Goal: Transaction & Acquisition: Obtain resource

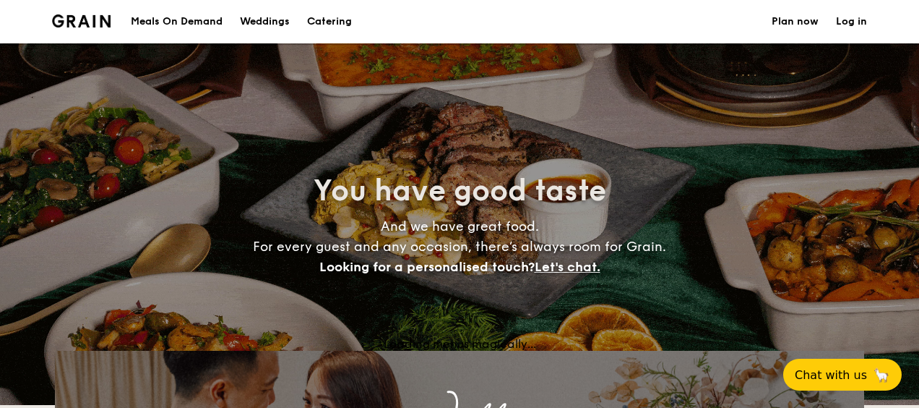
select select
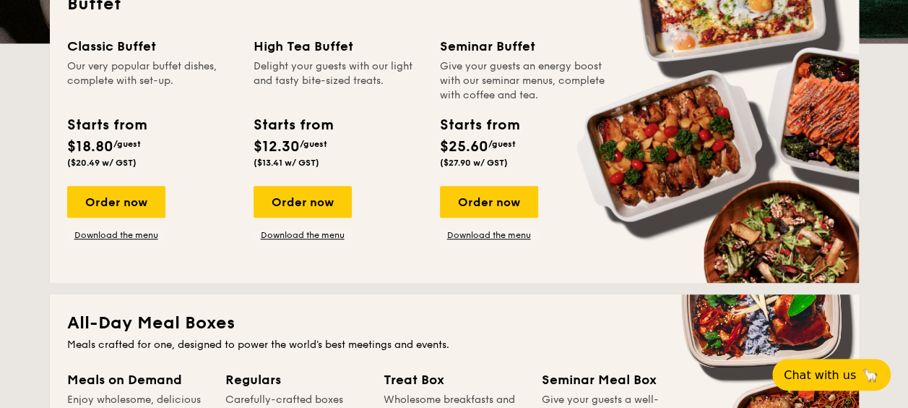
scroll to position [289, 0]
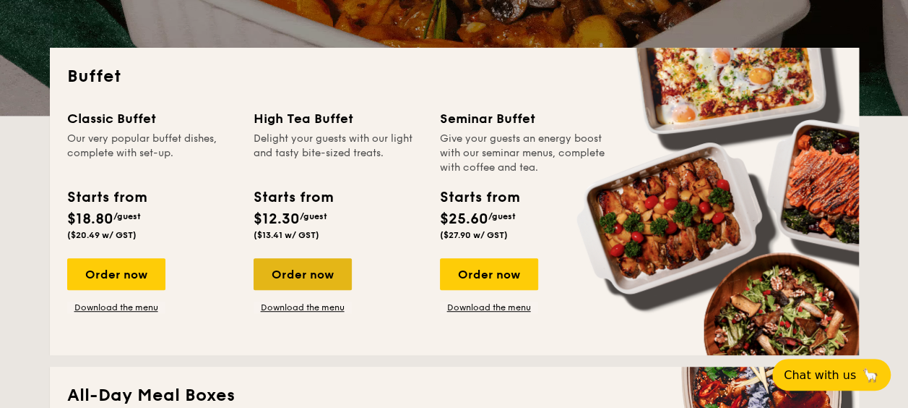
click at [293, 272] on div "Order now" at bounding box center [303, 274] width 98 height 32
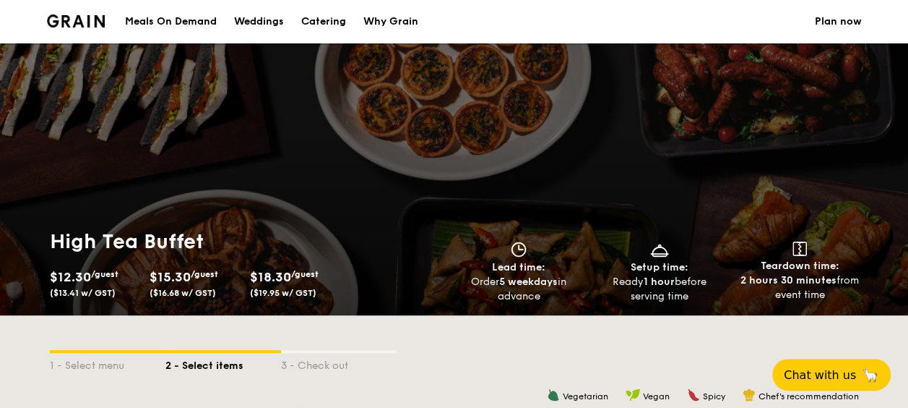
scroll to position [289, 0]
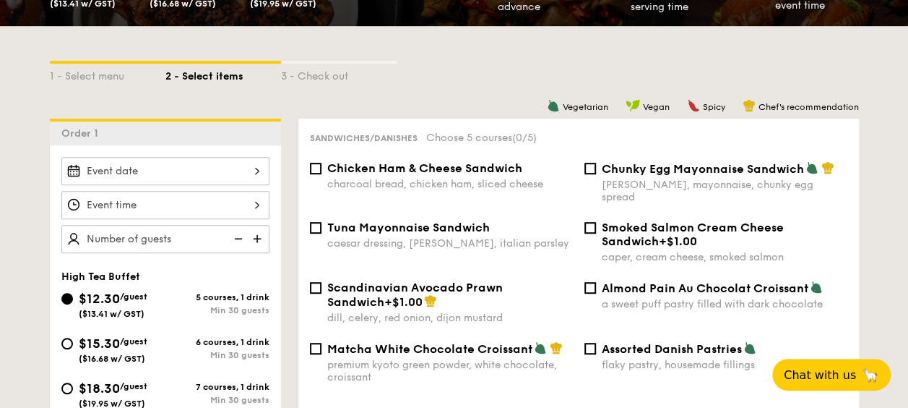
select select
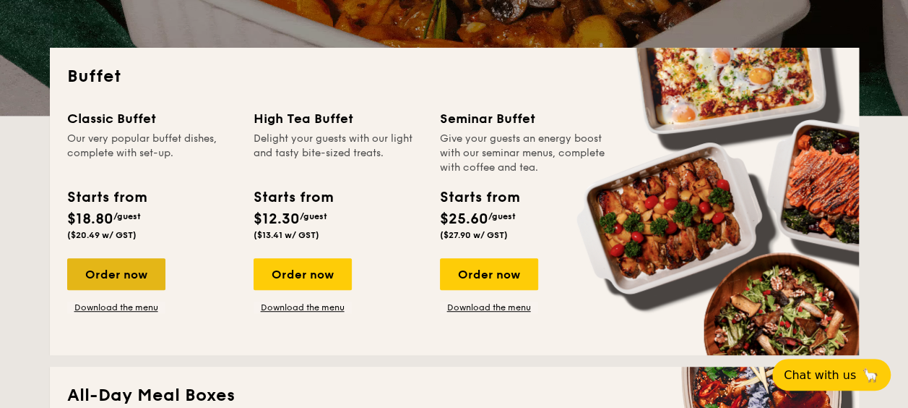
click at [121, 275] on div "Order now" at bounding box center [116, 274] width 98 height 32
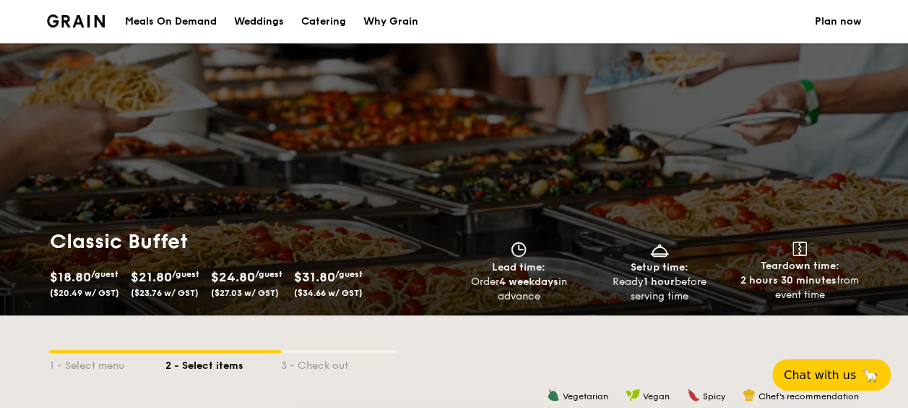
select select
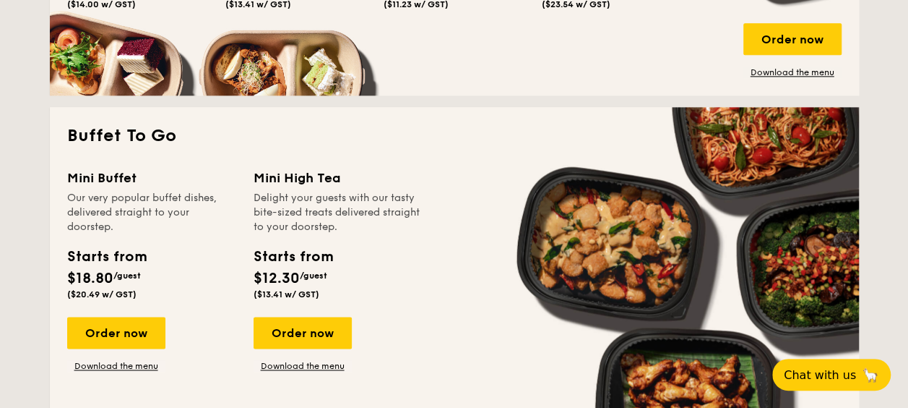
scroll to position [940, 0]
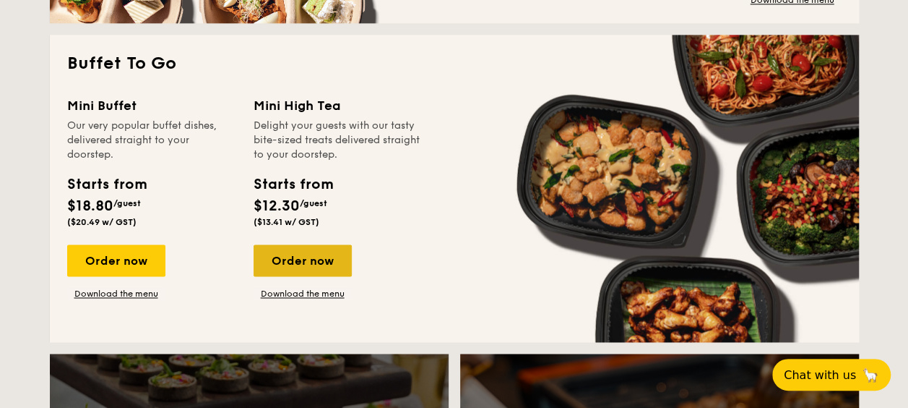
click at [304, 258] on div "Order now" at bounding box center [303, 260] width 98 height 32
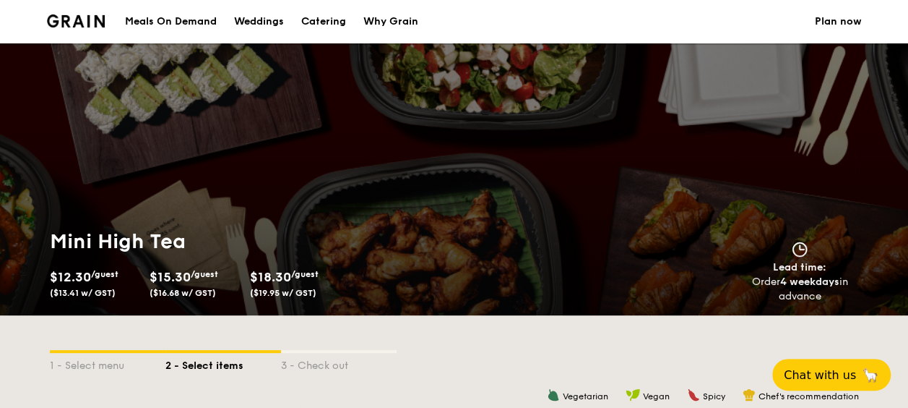
select select
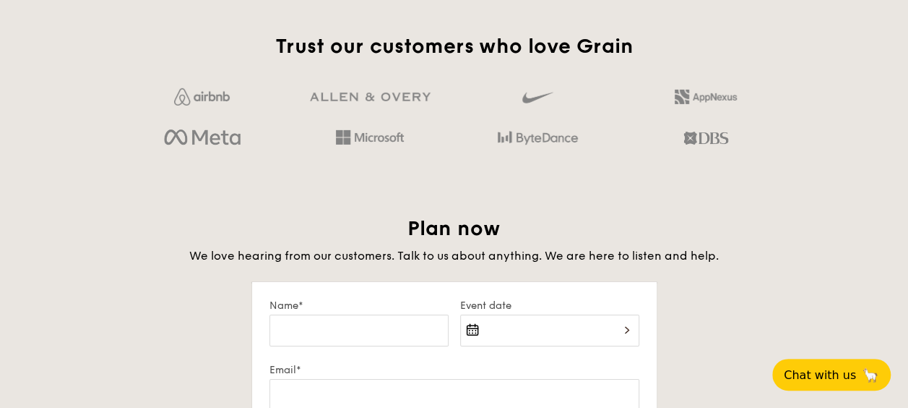
scroll to position [2200, 0]
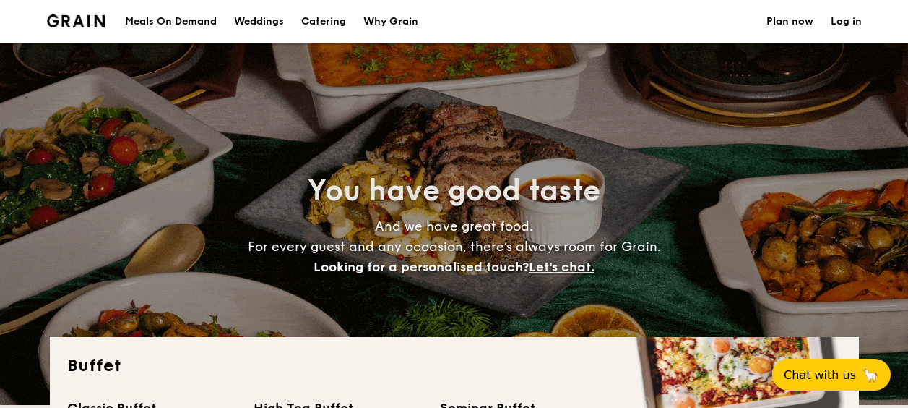
select select
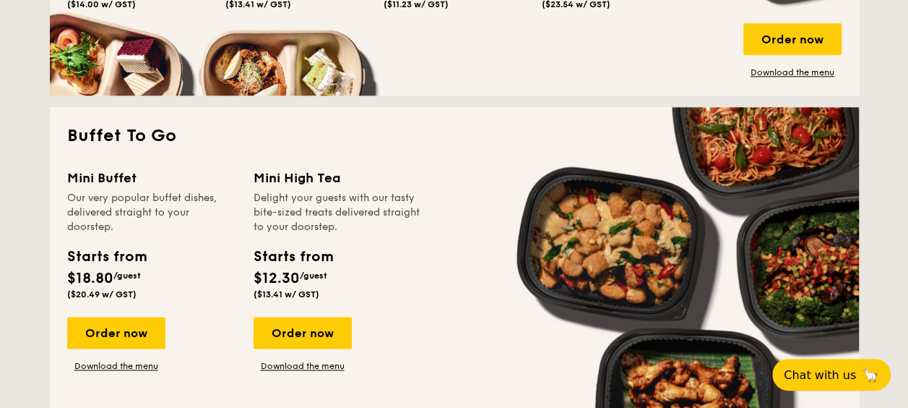
scroll to position [940, 0]
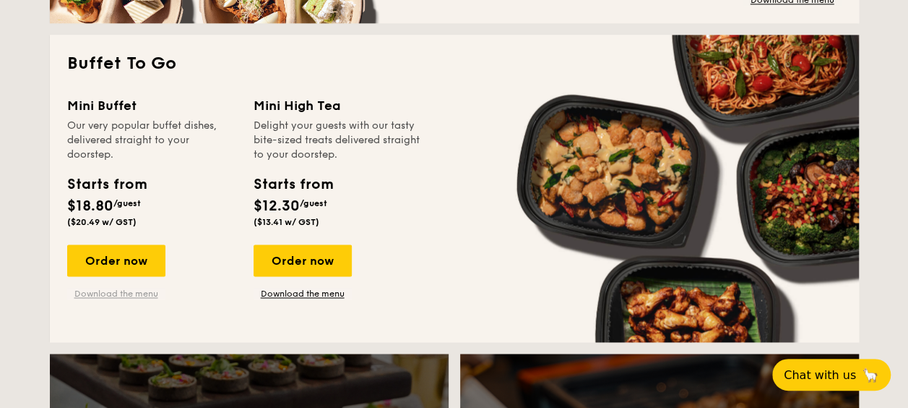
click at [120, 296] on link "Download the menu" at bounding box center [116, 294] width 98 height 12
click at [305, 290] on link "Download the menu" at bounding box center [303, 294] width 98 height 12
